Goal: Find specific page/section: Find specific page/section

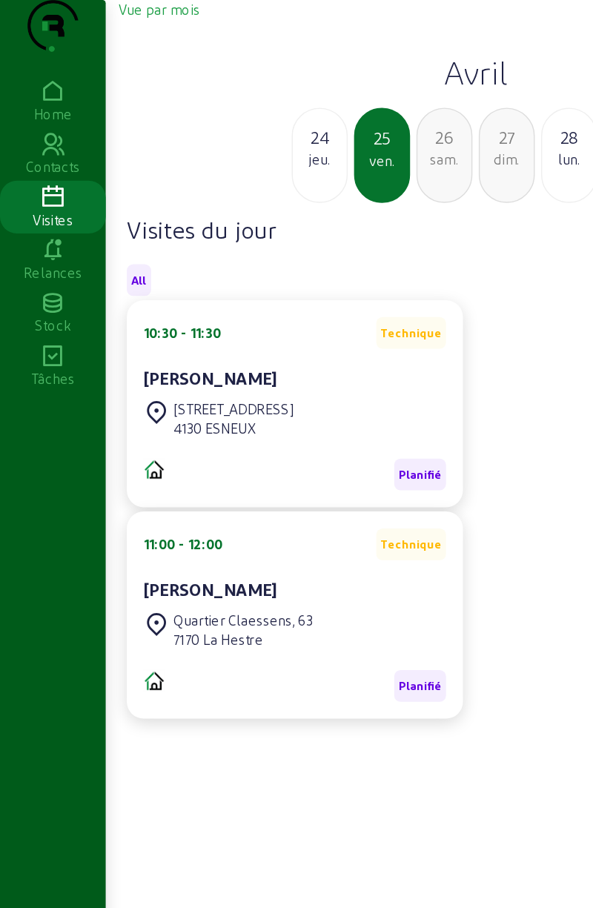
click at [44, 73] on icon at bounding box center [37, 65] width 74 height 18
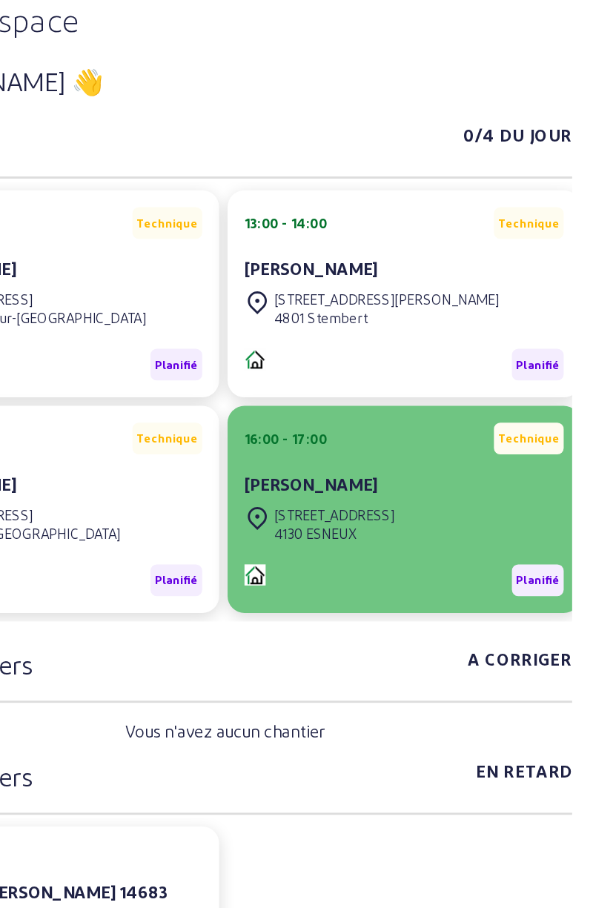
click at [426, 368] on div "[STREET_ADDRESS]" at bounding box center [411, 360] width 85 height 13
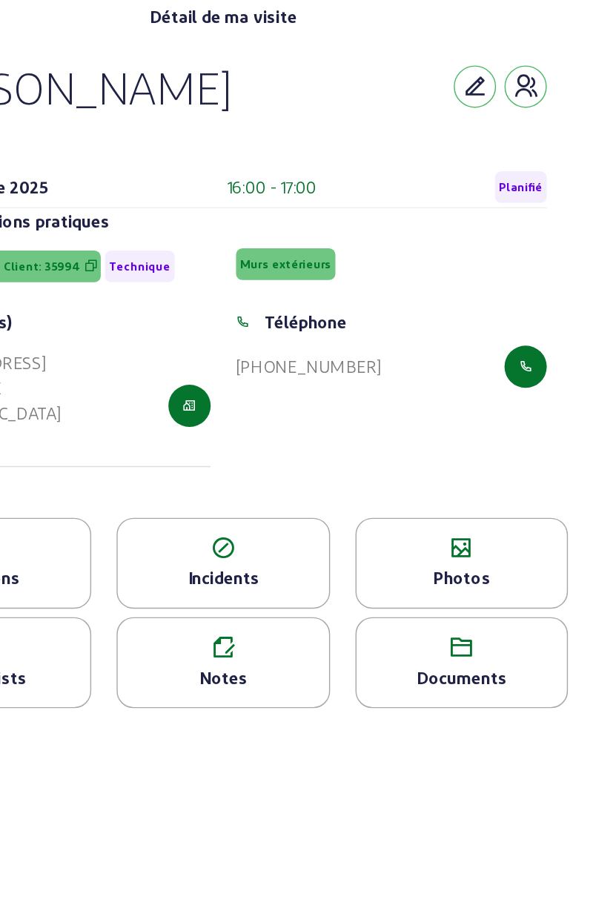
click at [506, 484] on div "Documents" at bounding box center [501, 475] width 148 height 18
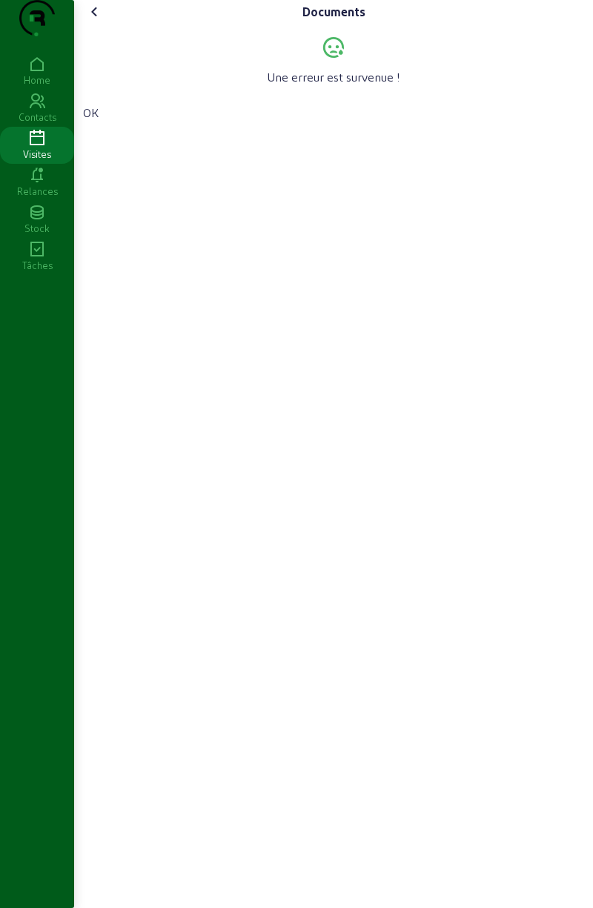
click at [93, 21] on icon at bounding box center [95, 12] width 18 height 18
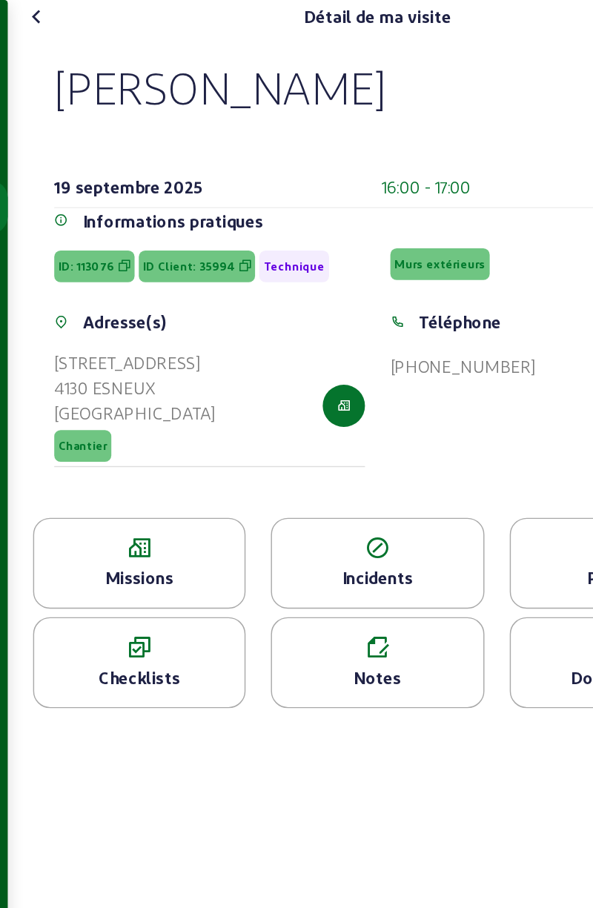
click at [188, 423] on div "Missions" at bounding box center [166, 395] width 149 height 64
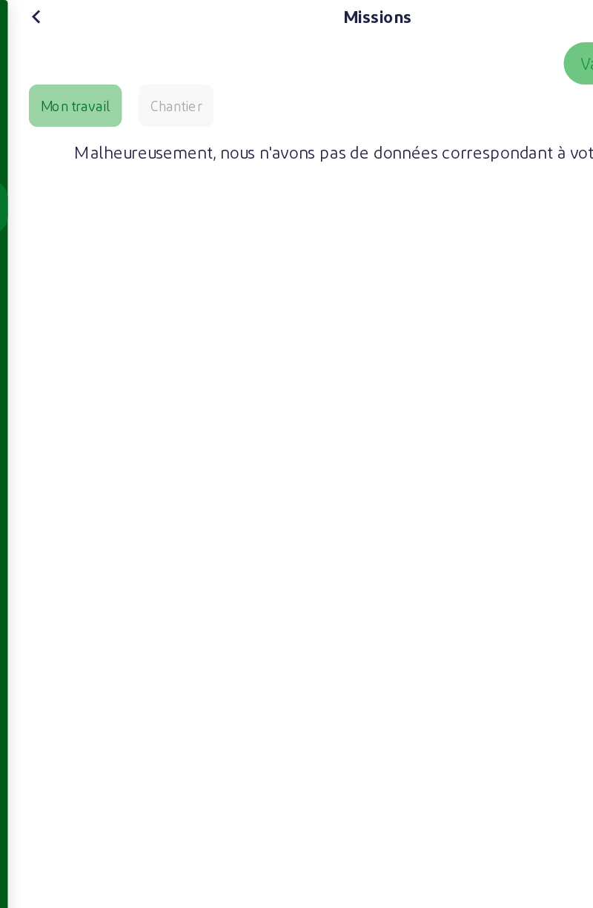
click at [99, 21] on icon at bounding box center [95, 12] width 18 height 18
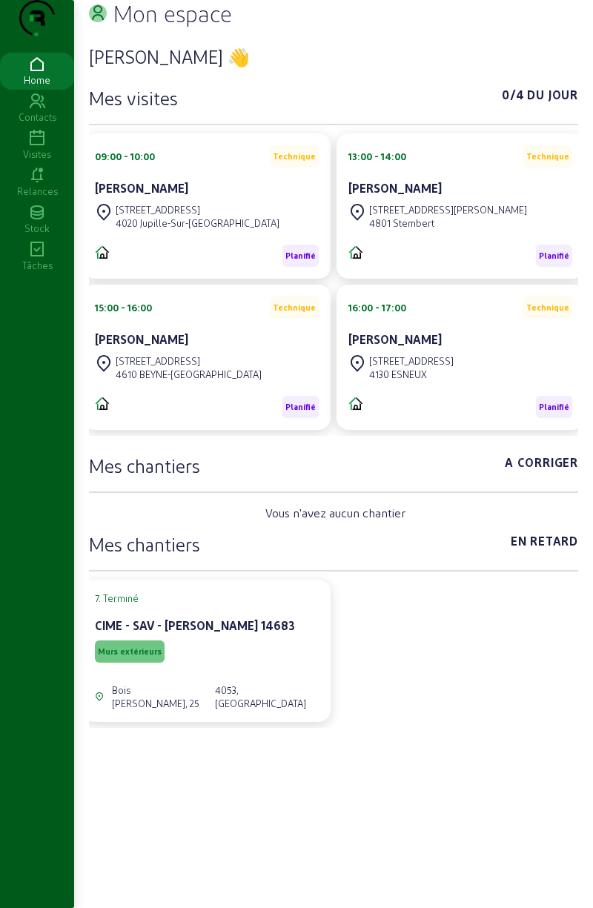
click at [165, 477] on h3 "Mes chantiers" at bounding box center [144, 466] width 111 height 24
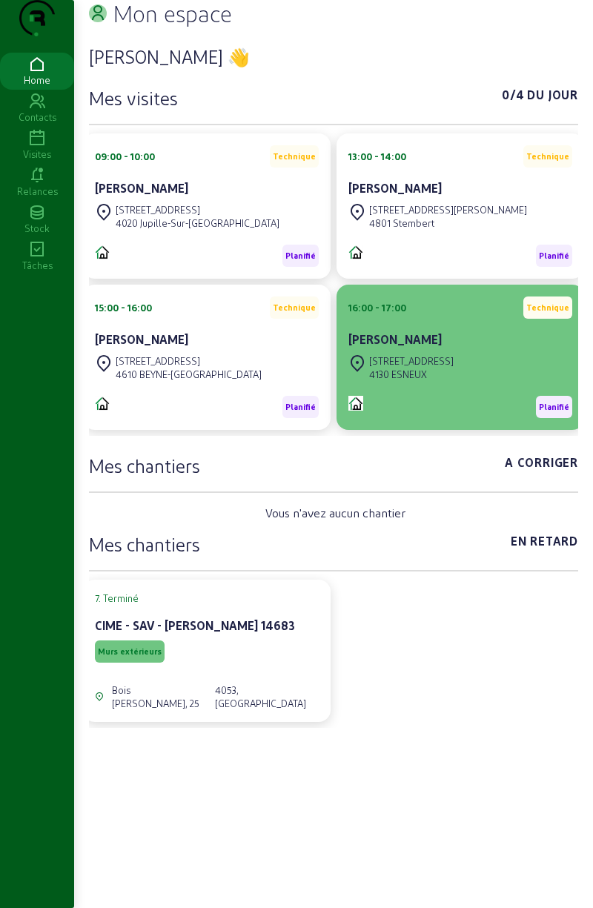
click at [360, 411] on img at bounding box center [355, 403] width 15 height 15
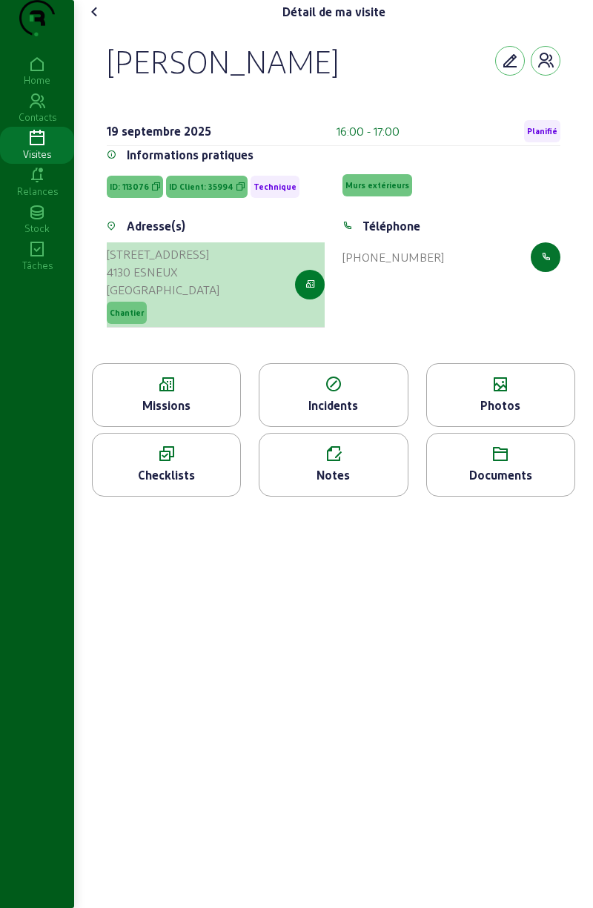
click at [300, 300] on button "button" at bounding box center [310, 285] width 30 height 30
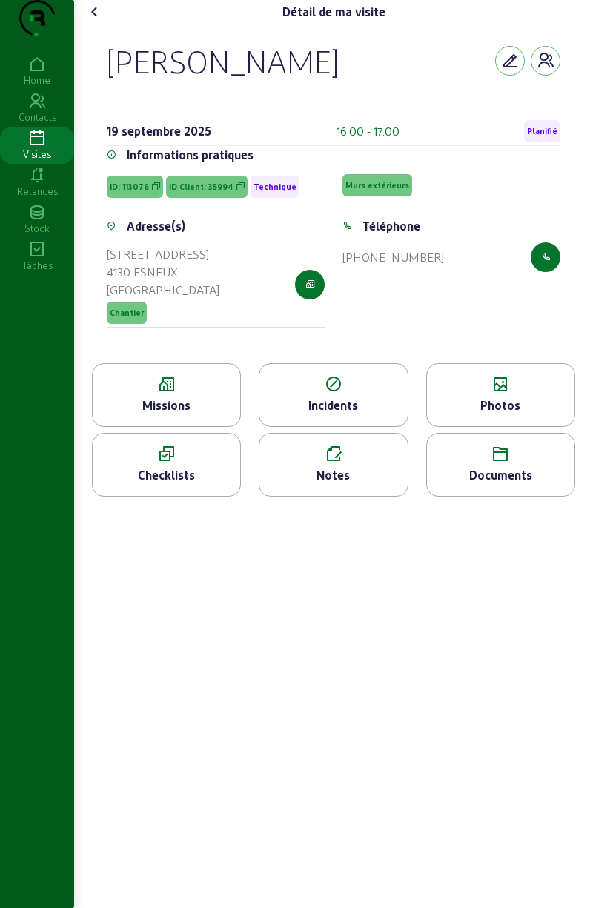
click at [99, 21] on icon at bounding box center [95, 12] width 18 height 18
